Goal: Task Accomplishment & Management: Complete application form

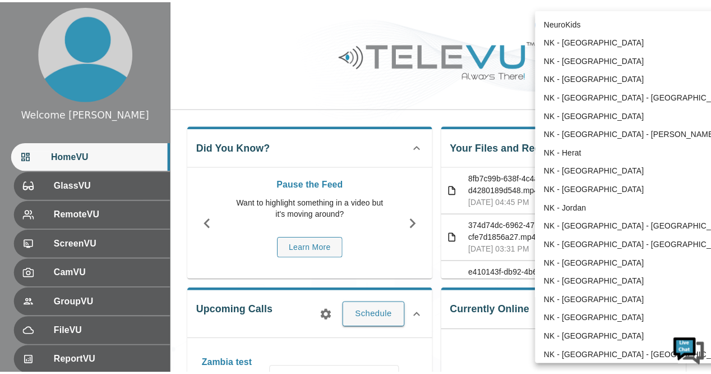
scroll to position [42, 0]
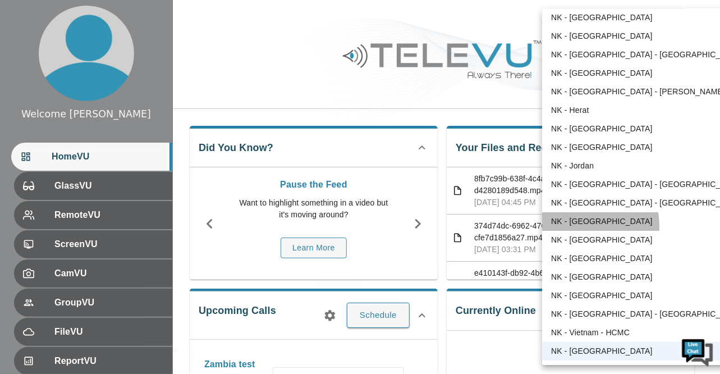
click at [571, 226] on li "NK - [GEOGRAPHIC_DATA]" at bounding box center [646, 221] width 209 height 19
type input "192"
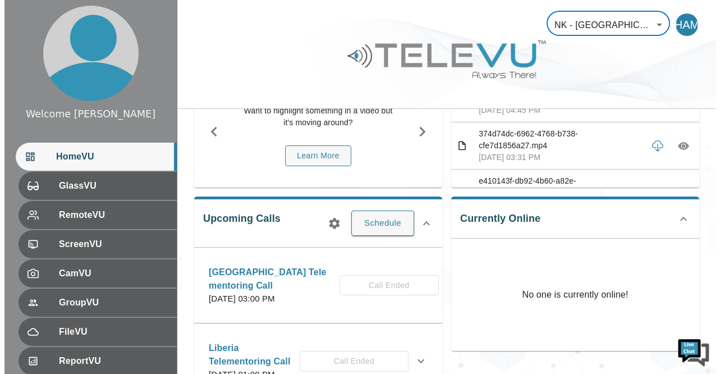
scroll to position [96, 0]
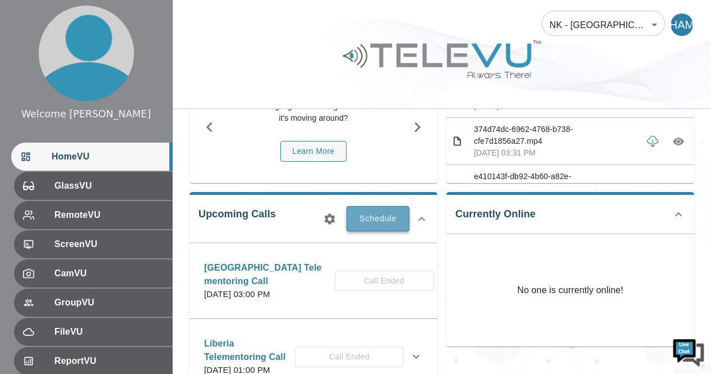
click at [378, 219] on button "Schedule" at bounding box center [378, 218] width 63 height 25
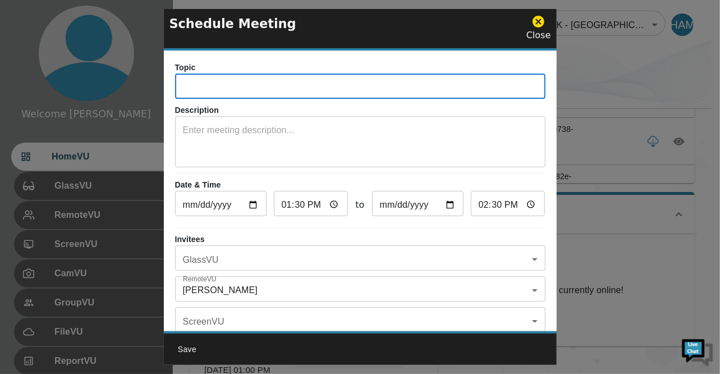
click at [228, 82] on input "text" at bounding box center [360, 87] width 370 height 22
type input "[GEOGRAPHIC_DATA] Tele mentoring Call"
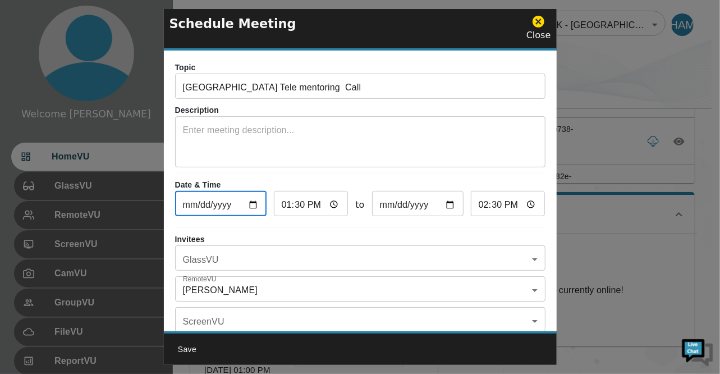
click at [253, 204] on input "[DATE]" at bounding box center [220, 205] width 91 height 22
click at [331, 204] on input "13:30" at bounding box center [311, 205] width 75 height 22
type input "15:30"
type input "16:30"
type input "15:30"
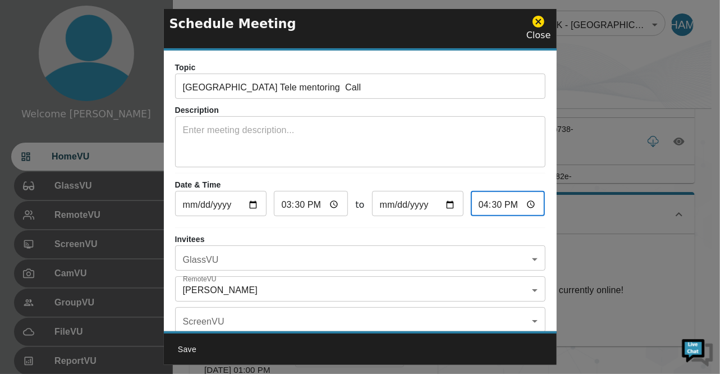
click at [524, 201] on input "16:30" at bounding box center [508, 205] width 75 height 22
type input "17:30"
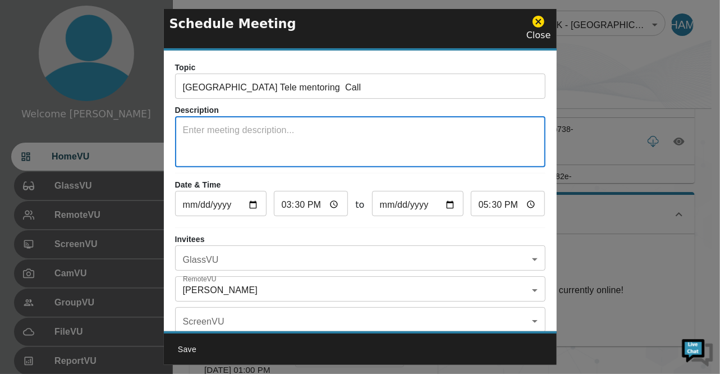
click at [504, 159] on textarea at bounding box center [360, 142] width 354 height 39
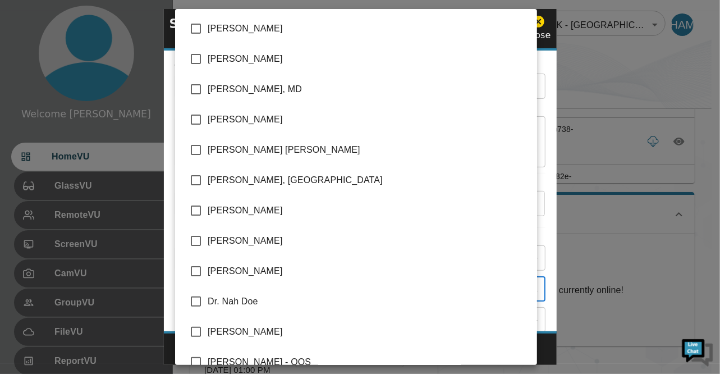
click at [524, 288] on body "Welcome [PERSON_NAME] HomeVU GlassVU RemoteVU ScreenVU CamVU GroupVU FileVU Rep…" at bounding box center [360, 301] width 720 height 794
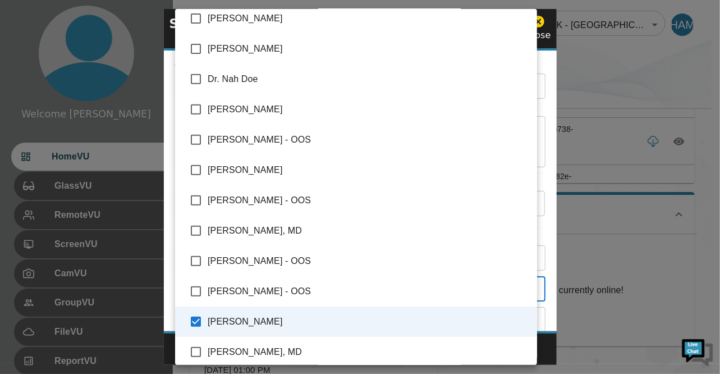
scroll to position [205, 0]
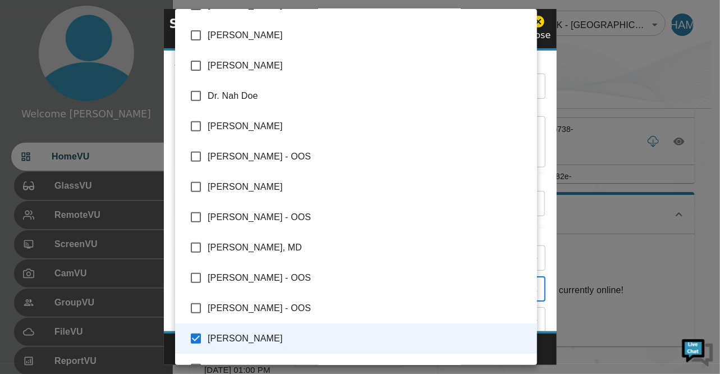
click at [196, 65] on input "checkbox" at bounding box center [196, 66] width 24 height 24
checkbox input "true"
type input "[PERSON_NAME],[PERSON_NAME]"
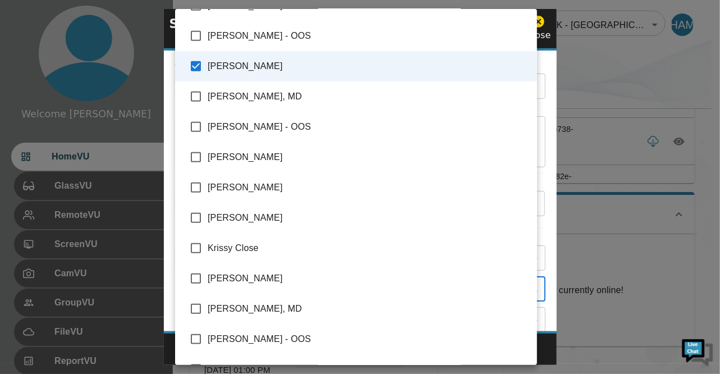
scroll to position [501, 0]
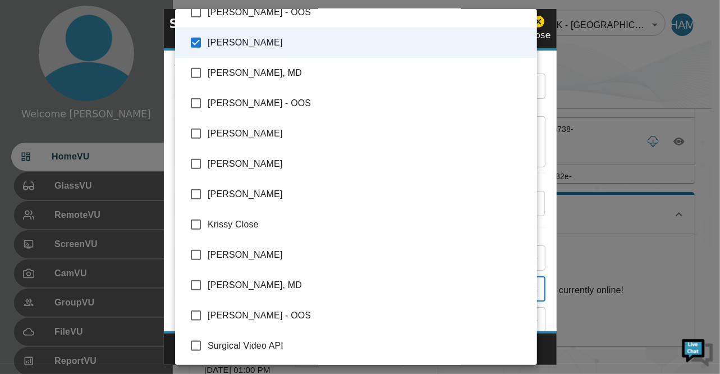
click at [610, 50] on div at bounding box center [360, 187] width 720 height 374
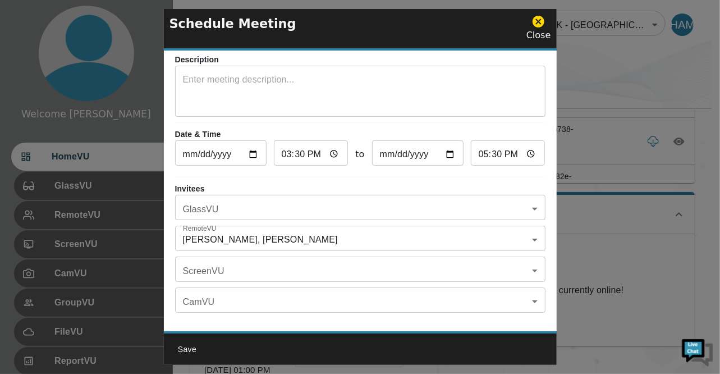
scroll to position [52, 0]
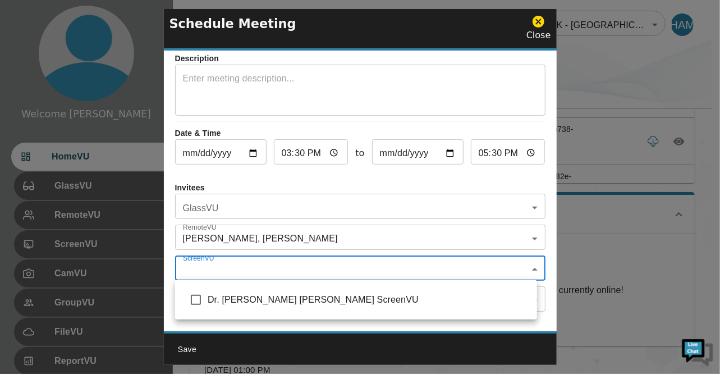
click at [526, 269] on body "Welcome [PERSON_NAME] HomeVU GlassVU RemoteVU ScreenVU CamVU GroupVU FileVU Rep…" at bounding box center [360, 301] width 720 height 794
click at [197, 300] on input "checkbox" at bounding box center [196, 300] width 24 height 24
checkbox input "true"
type input "Dr. [PERSON_NAME] [PERSON_NAME] ScreenVU"
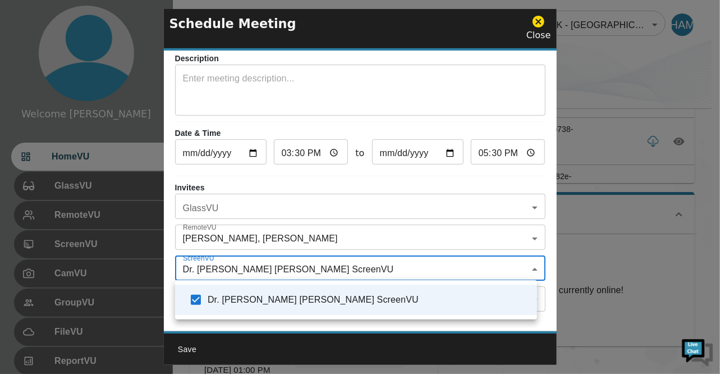
drag, startPoint x: 549, startPoint y: 269, endPoint x: 551, endPoint y: 292, distance: 23.1
click at [551, 292] on div at bounding box center [360, 187] width 720 height 374
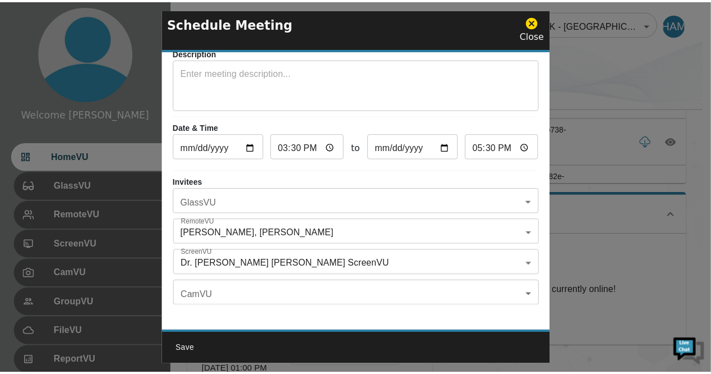
scroll to position [65, 0]
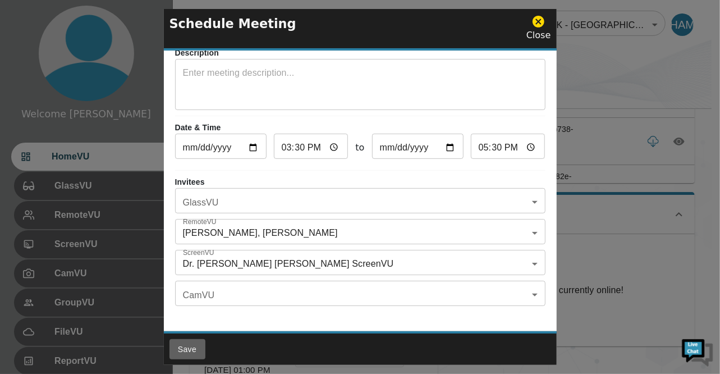
click at [186, 349] on button "Save" at bounding box center [187, 349] width 36 height 21
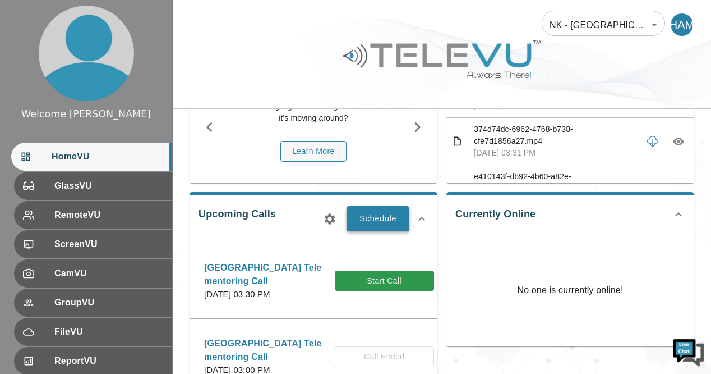
click at [351, 213] on button "Schedule" at bounding box center [378, 218] width 63 height 25
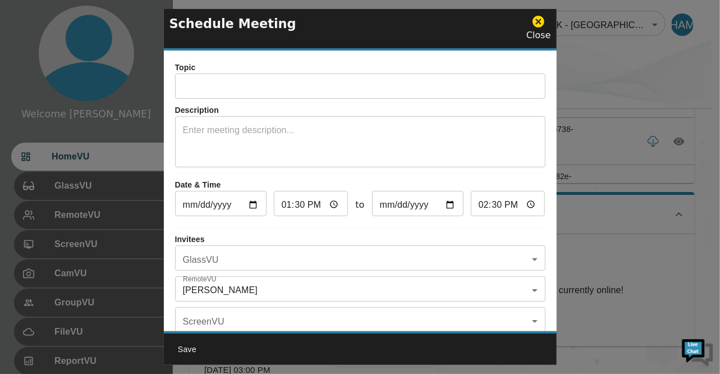
click at [542, 19] on icon at bounding box center [538, 22] width 12 height 12
